Goal: Transaction & Acquisition: Purchase product/service

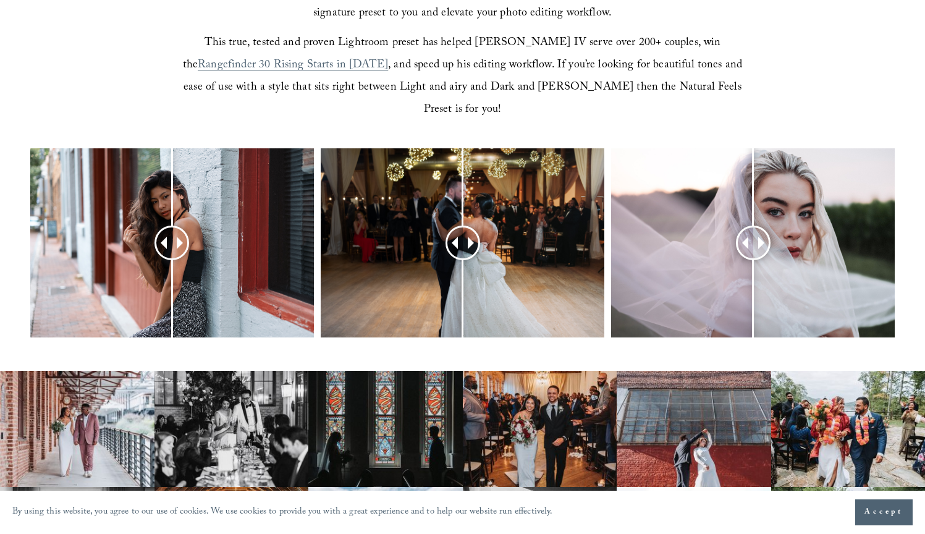
scroll to position [486, 0]
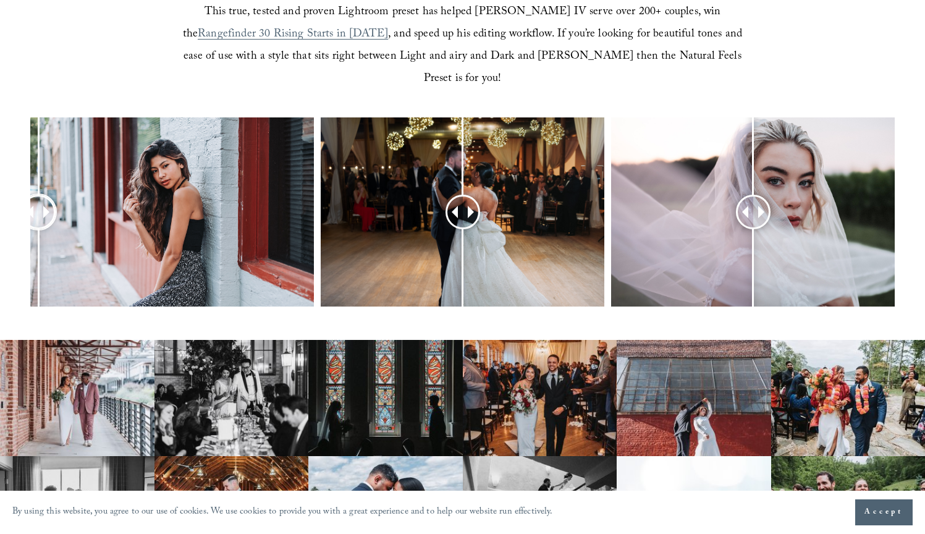
drag, startPoint x: 172, startPoint y: 190, endPoint x: 38, endPoint y: 216, distance: 136.6
click at [38, 216] on div at bounding box center [38, 211] width 33 height 33
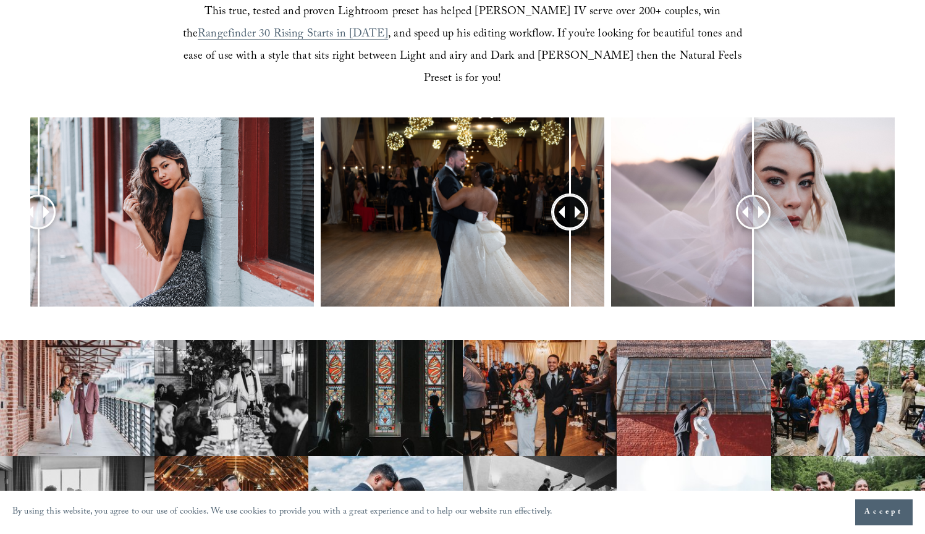
drag, startPoint x: 464, startPoint y: 195, endPoint x: 571, endPoint y: 227, distance: 111.5
click at [571, 227] on div at bounding box center [570, 212] width 33 height 33
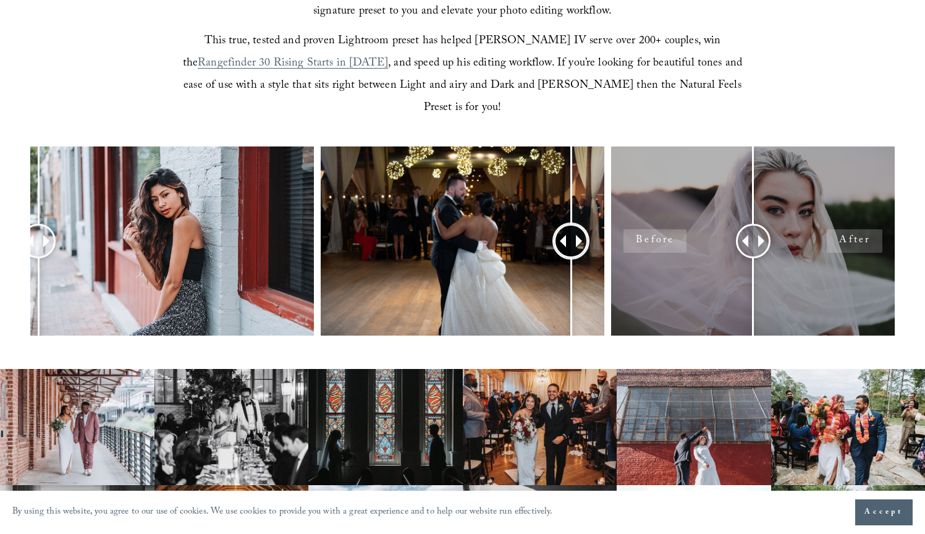
scroll to position [456, 0]
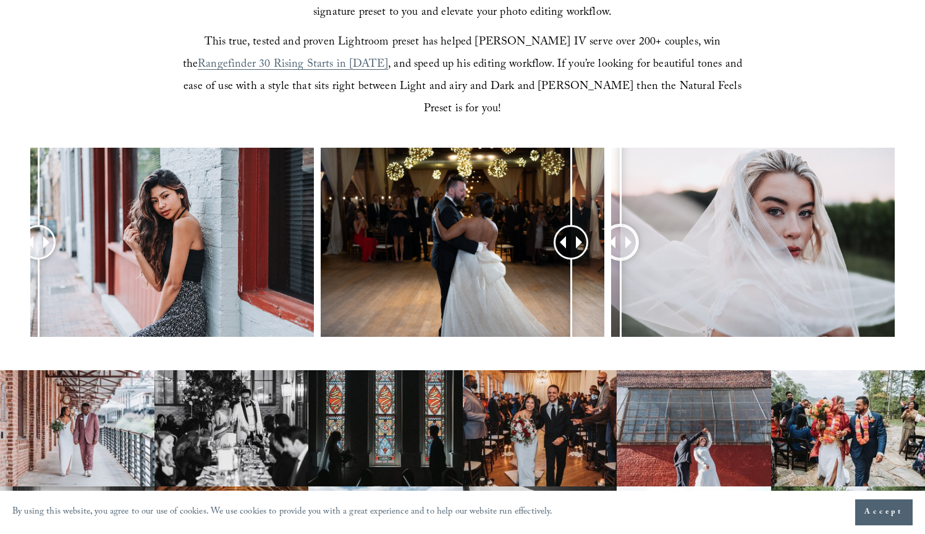
drag, startPoint x: 759, startPoint y: 223, endPoint x: 621, endPoint y: 245, distance: 139.7
click at [621, 244] on div at bounding box center [620, 242] width 32 height 32
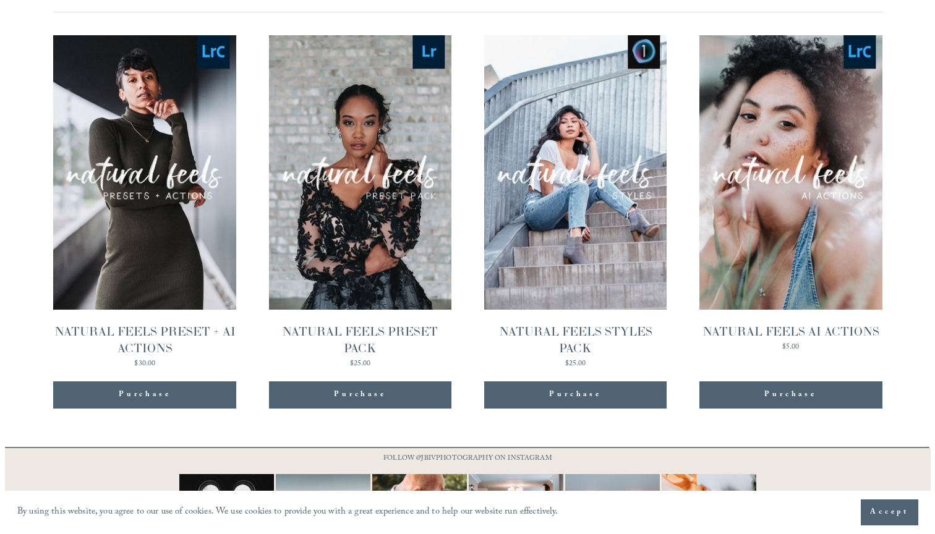
scroll to position [1240, 0]
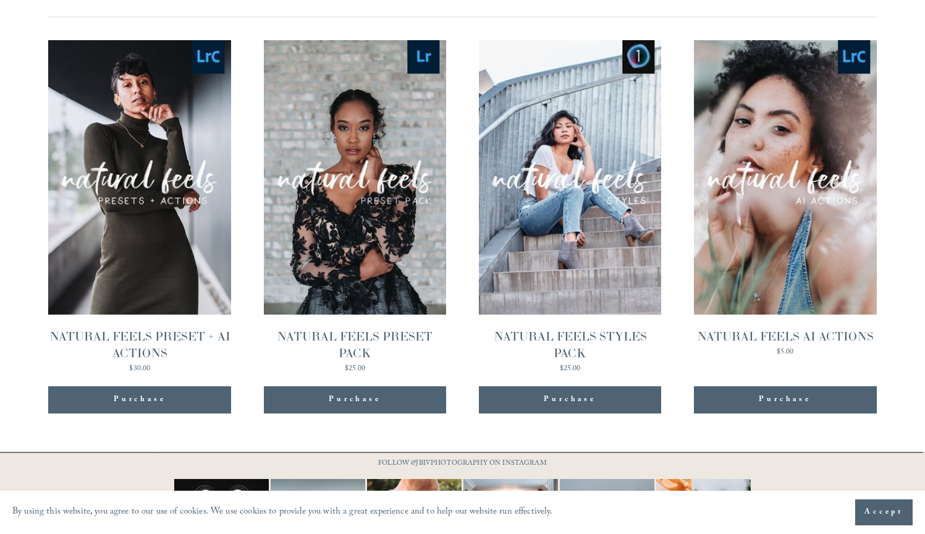
click at [155, 132] on span "Quick View" at bounding box center [139, 149] width 77 height 34
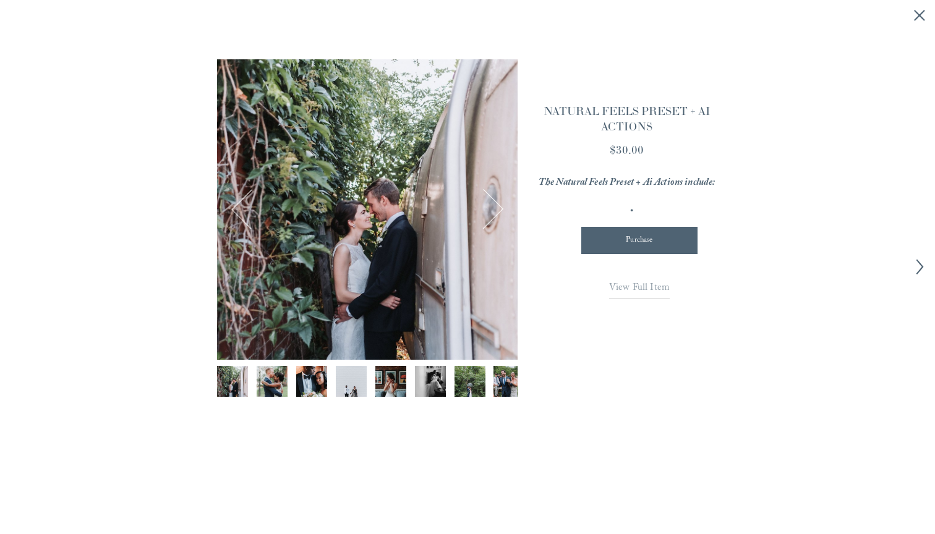
click at [625, 287] on span "View Full Item" at bounding box center [639, 288] width 61 height 17
click at [917, 14] on line "Close quick view" at bounding box center [919, 16] width 10 height 10
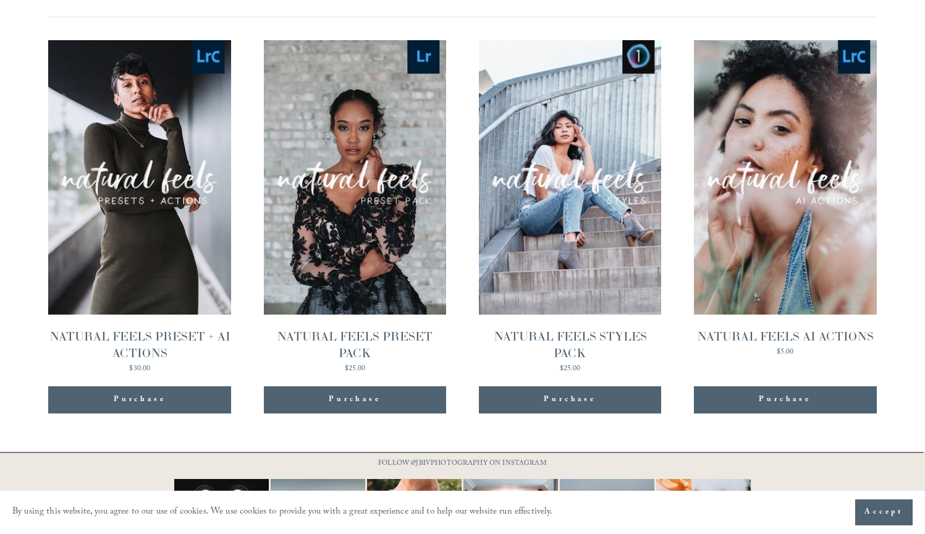
click at [341, 132] on span "Quick View" at bounding box center [354, 149] width 77 height 34
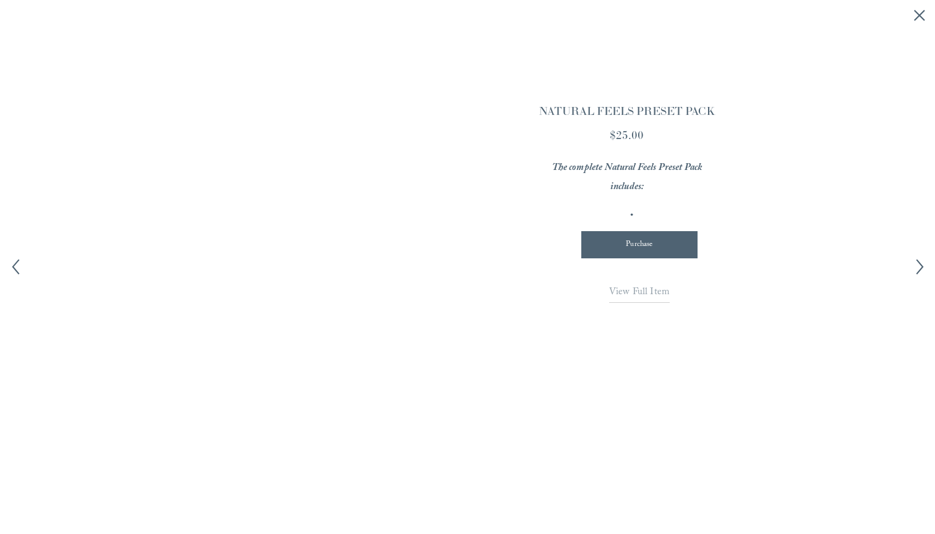
click at [632, 287] on span "View Full Item" at bounding box center [639, 292] width 61 height 17
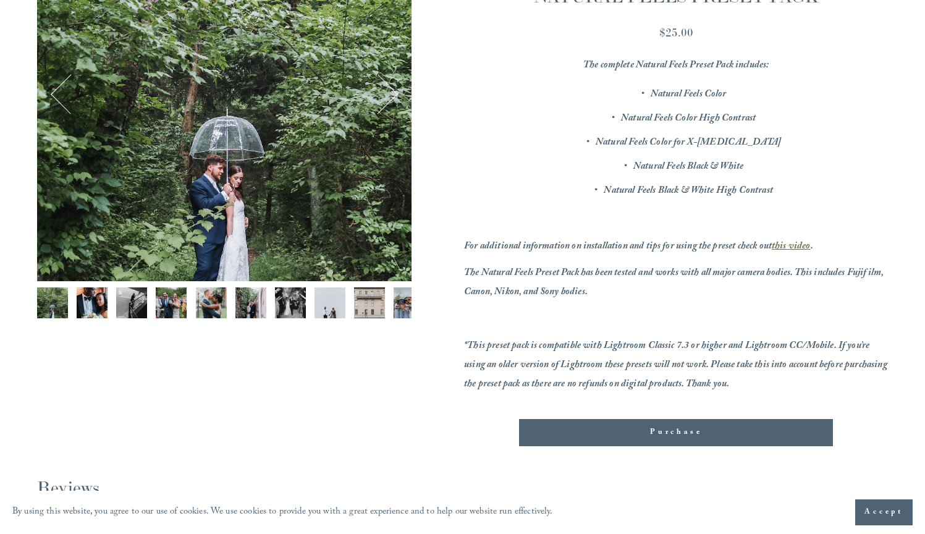
scroll to position [270, 0]
click at [117, 302] on img "Image 3 of 12" at bounding box center [131, 302] width 31 height 31
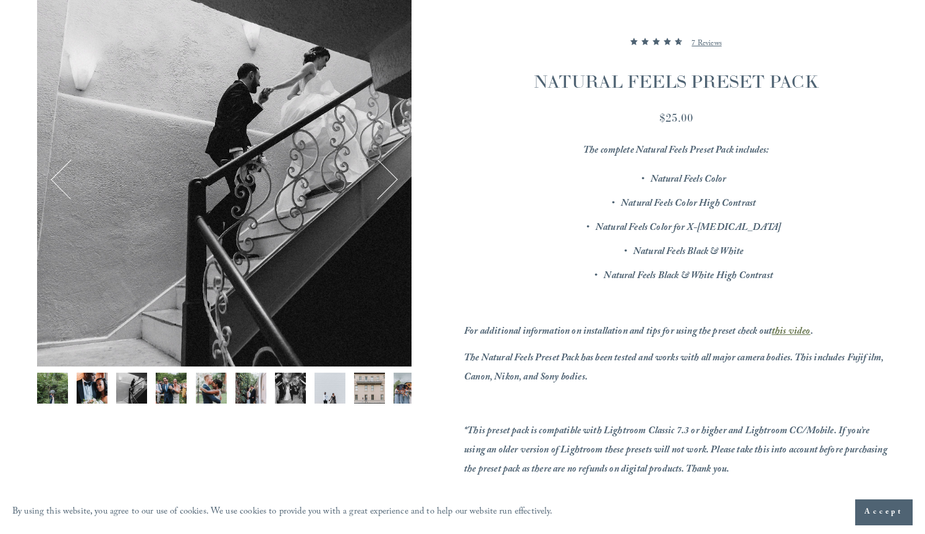
scroll to position [182, 0]
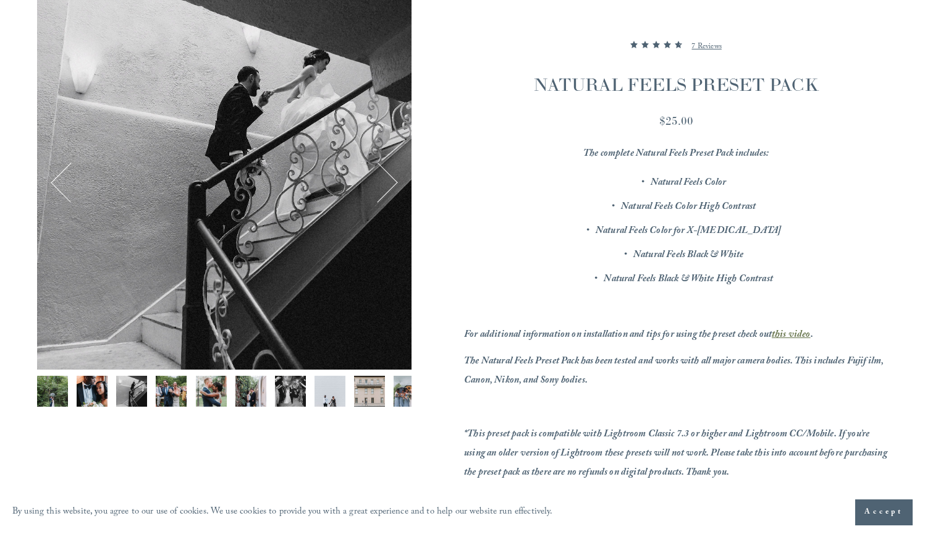
click at [91, 376] on img "Image 2 of 12" at bounding box center [92, 391] width 31 height 31
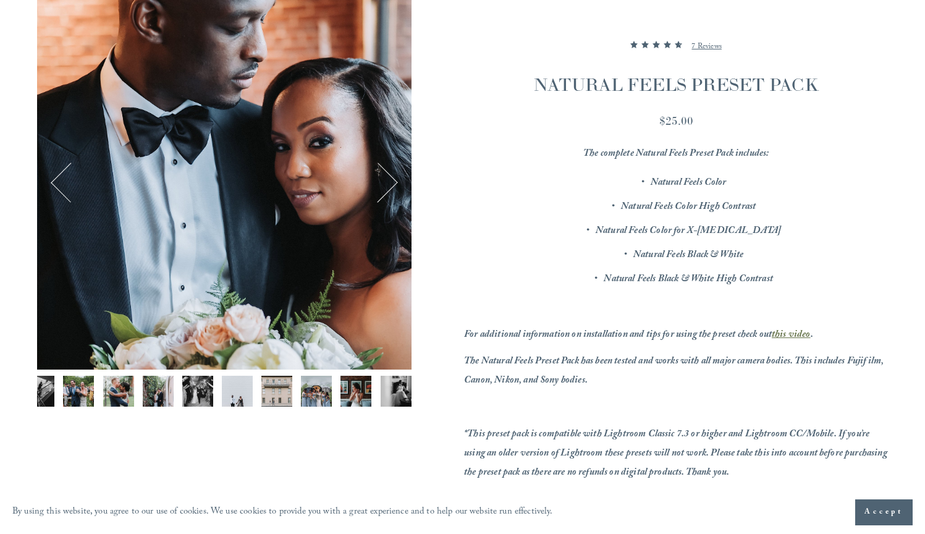
scroll to position [0, 102]
click at [318, 388] on img "Image 10 of 12" at bounding box center [316, 391] width 31 height 31
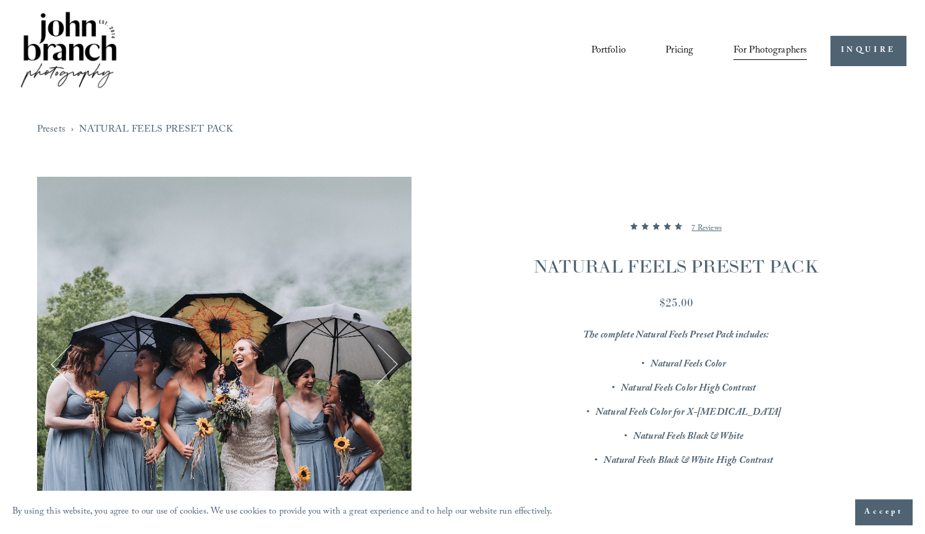
scroll to position [0, 0]
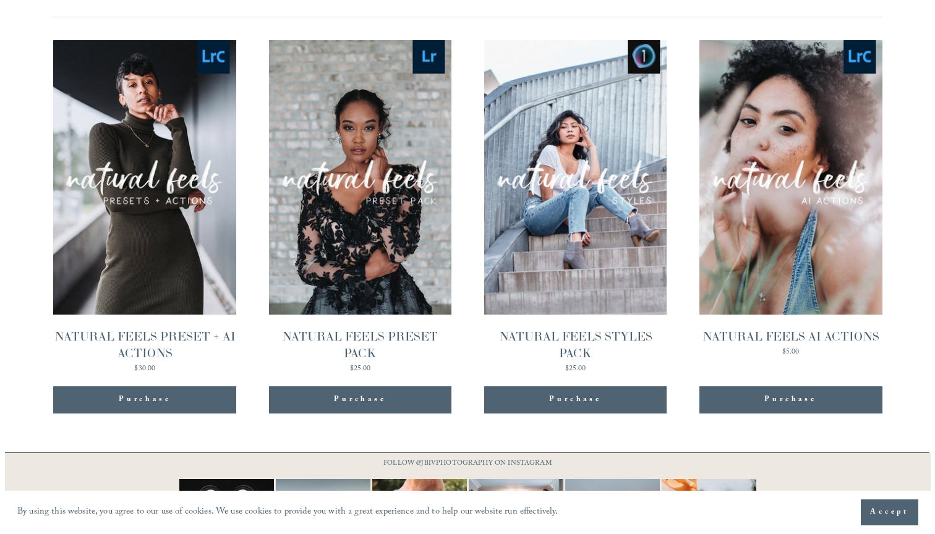
scroll to position [1240, 0]
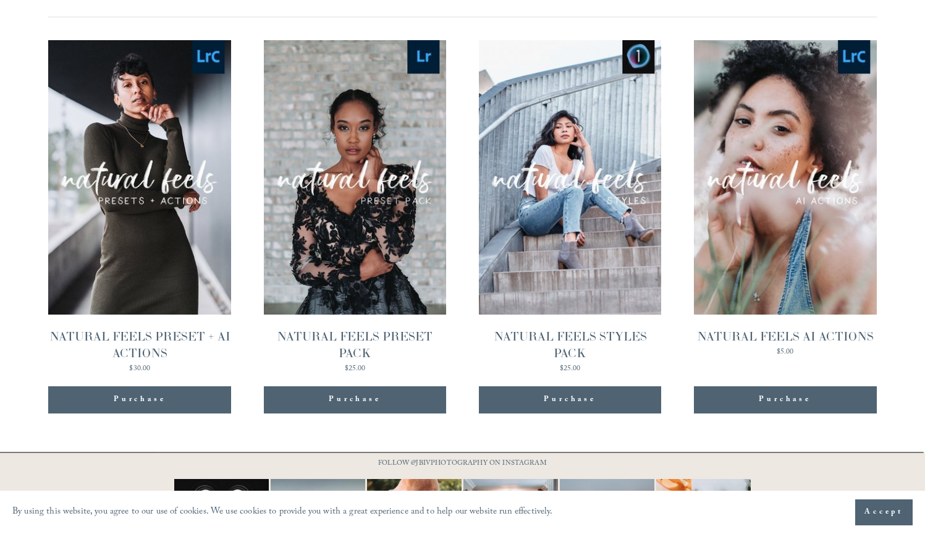
click at [555, 132] on span "Quick View" at bounding box center [570, 149] width 77 height 34
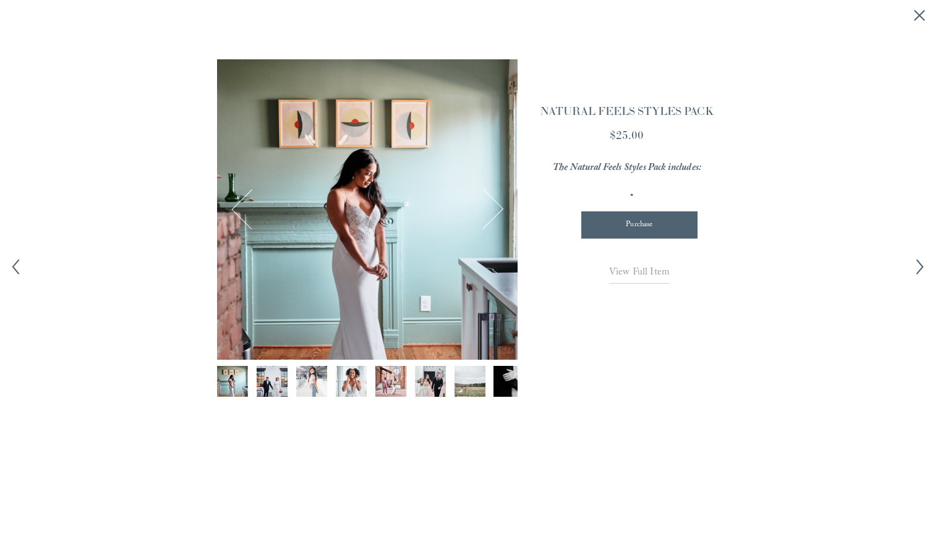
click at [625, 280] on span "View Full Item" at bounding box center [639, 273] width 61 height 17
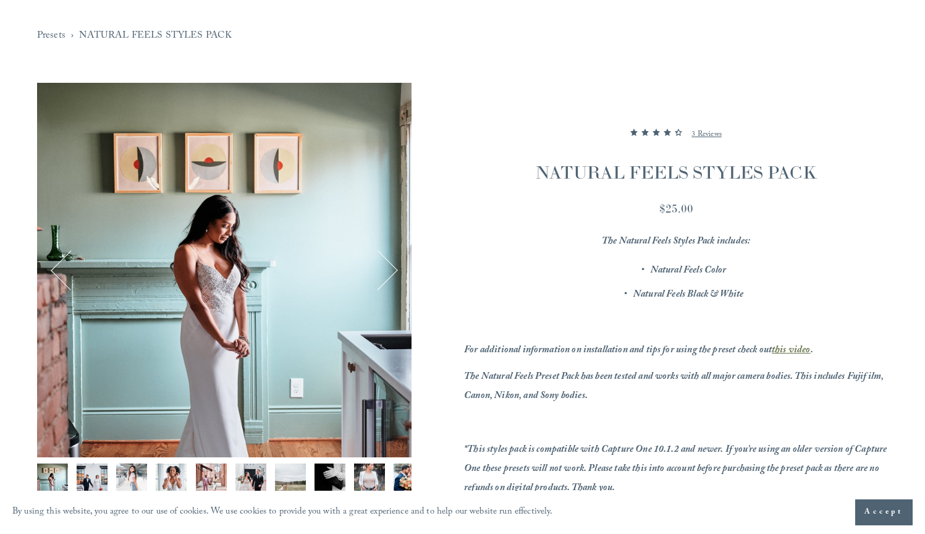
scroll to position [101, 0]
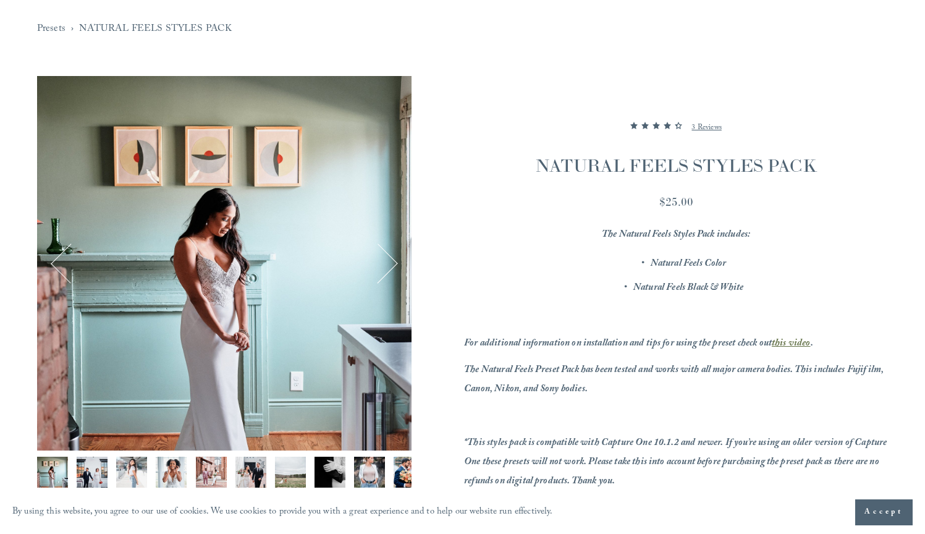
click at [792, 343] on em "this video" at bounding box center [791, 344] width 39 height 17
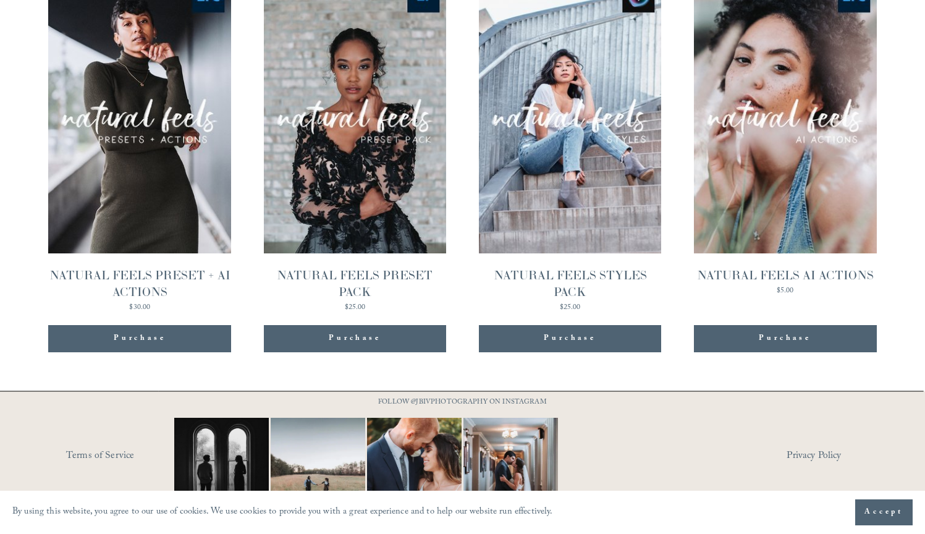
scroll to position [1302, 0]
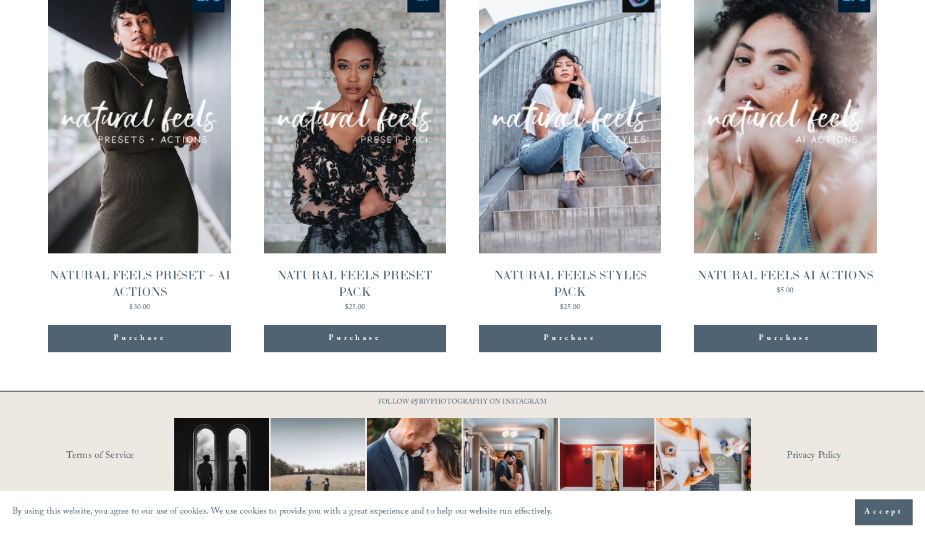
click at [158, 153] on link "Quick View NATURAL FEELS PRESET + AI ACTIONS $30.00" at bounding box center [139, 145] width 183 height 333
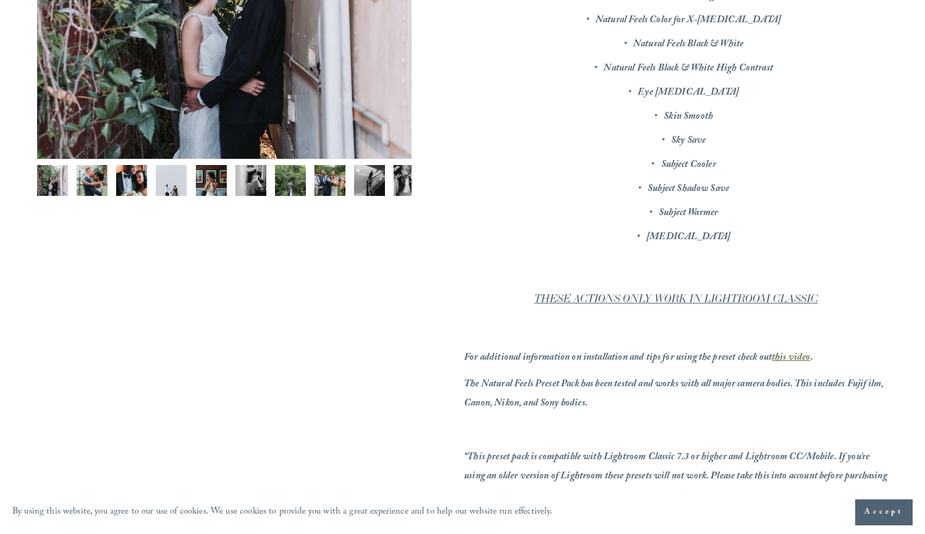
scroll to position [454, 0]
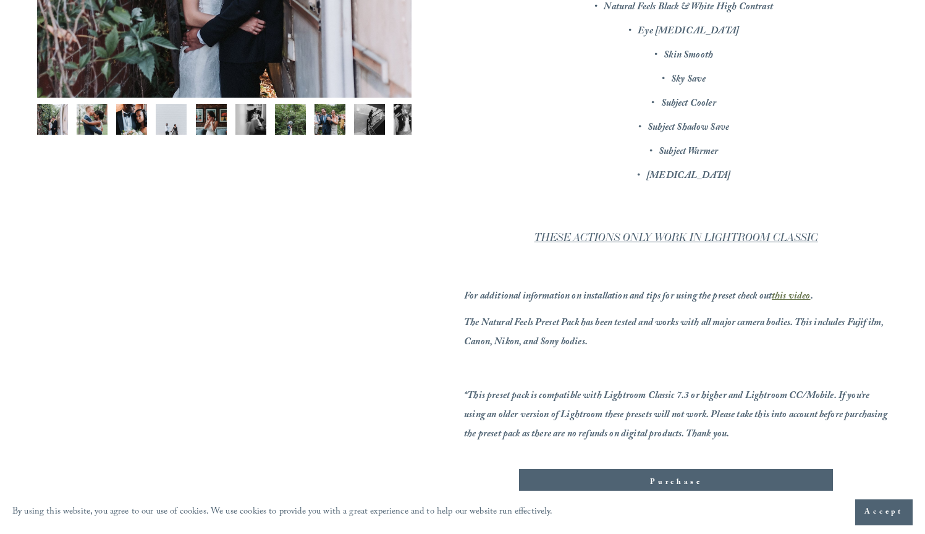
click at [803, 289] on em "this video" at bounding box center [791, 297] width 39 height 17
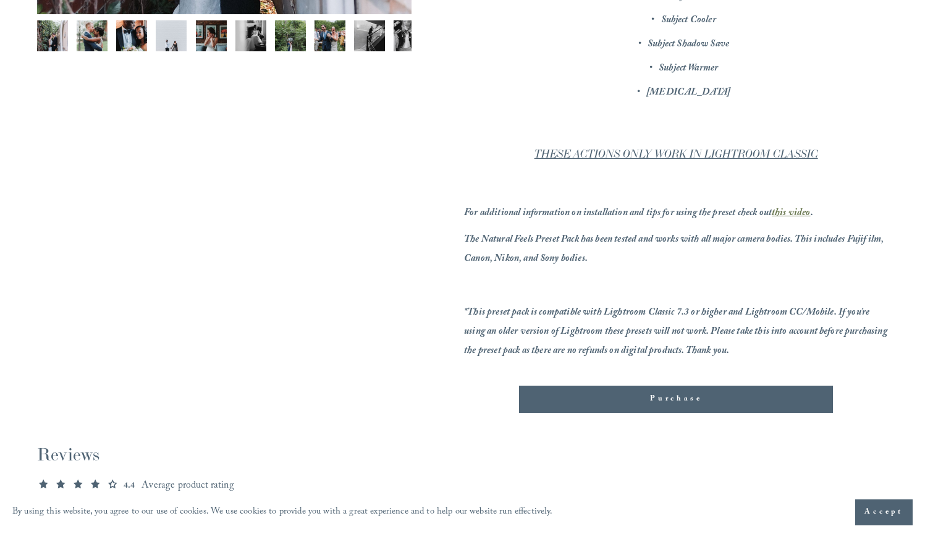
scroll to position [567, 0]
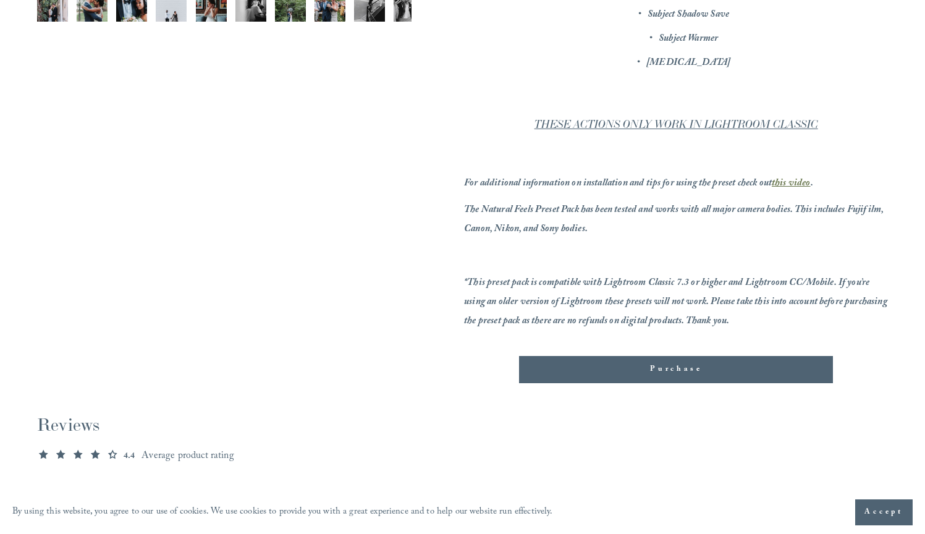
click at [656, 371] on div "Purchase" at bounding box center [676, 369] width 293 height 12
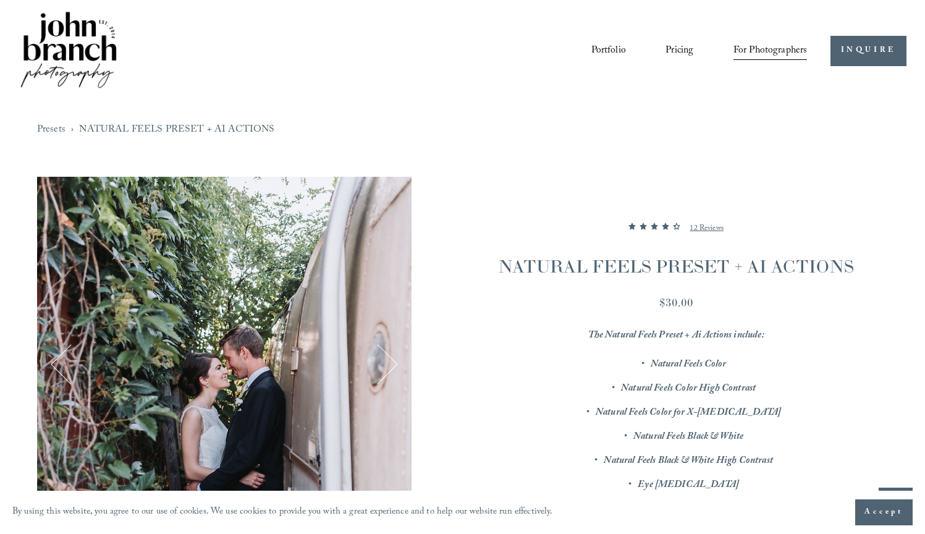
click at [666, 53] on link "Pricing" at bounding box center [680, 50] width 28 height 21
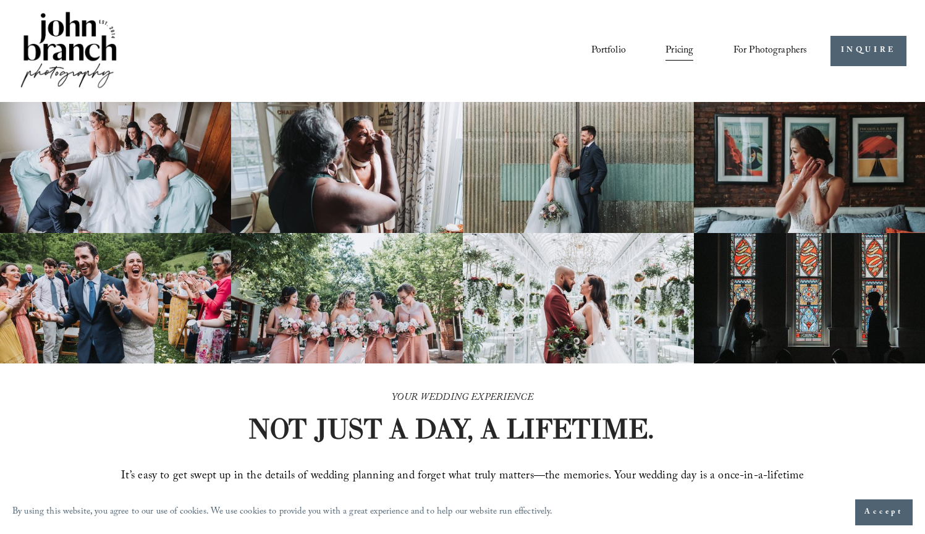
click at [0, 0] on span "Presets" at bounding box center [0, 0] width 0 height 0
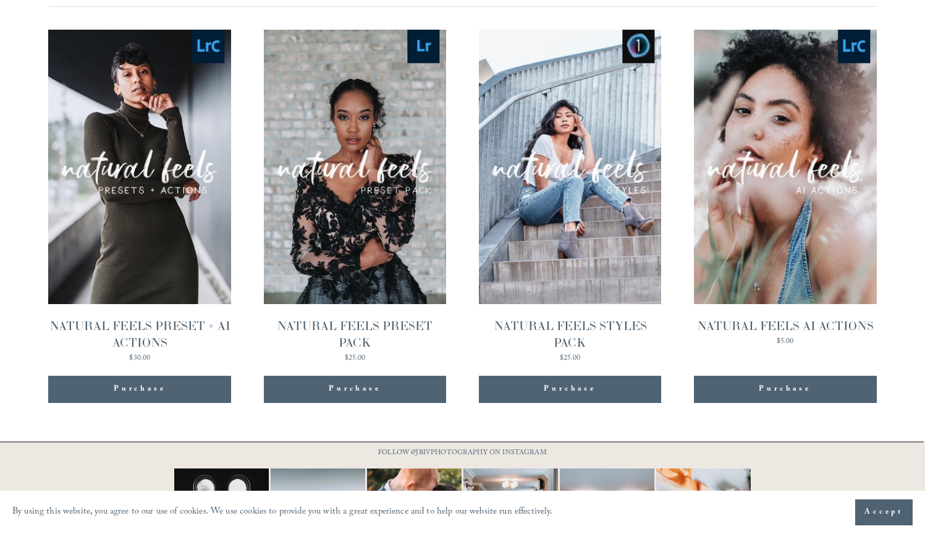
scroll to position [1252, 0]
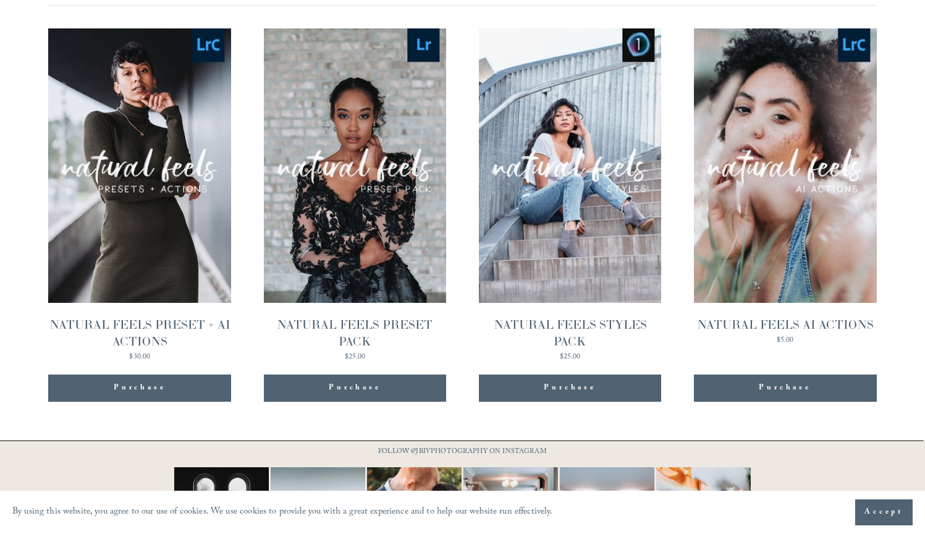
click at [211, 375] on div "Purchase" at bounding box center [139, 388] width 183 height 27
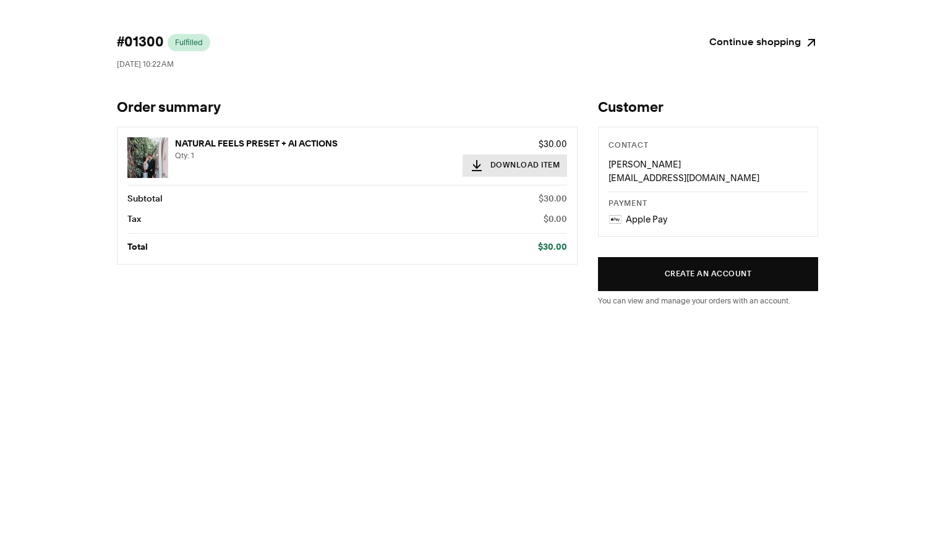
click at [502, 164] on button "Download Item" at bounding box center [514, 166] width 105 height 22
